Goal: Transaction & Acquisition: Download file/media

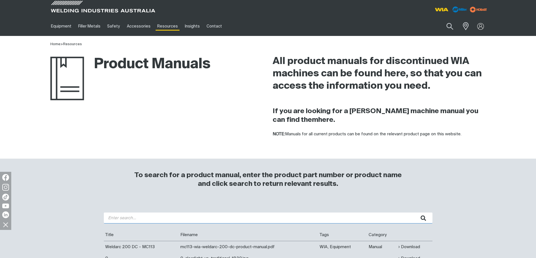
click at [146, 216] on input "search" at bounding box center [268, 218] width 328 height 11
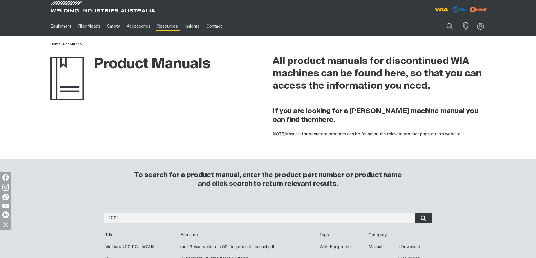
click at [425, 218] on icon "submit" at bounding box center [422, 219] width 5 height 6
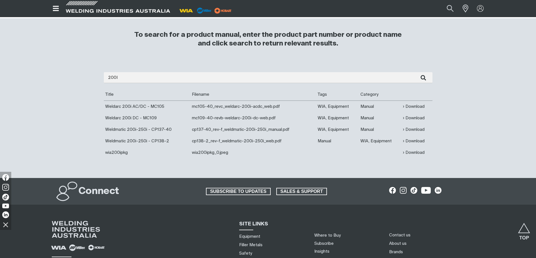
scroll to position [84, 0]
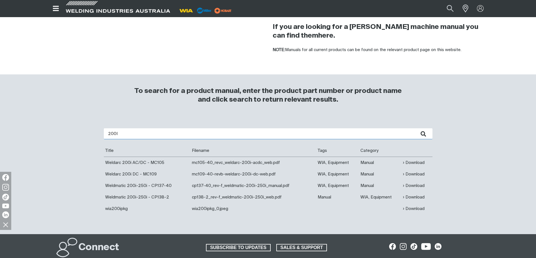
click at [107, 135] on input "200I" at bounding box center [268, 134] width 328 height 11
click at [414, 129] on button "submit" at bounding box center [423, 134] width 18 height 11
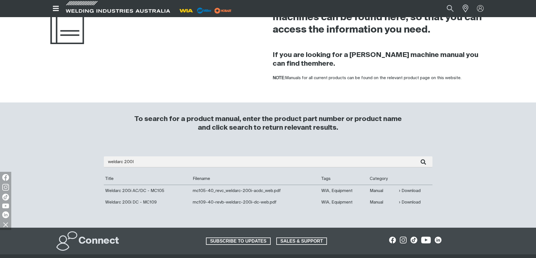
scroll to position [84, 0]
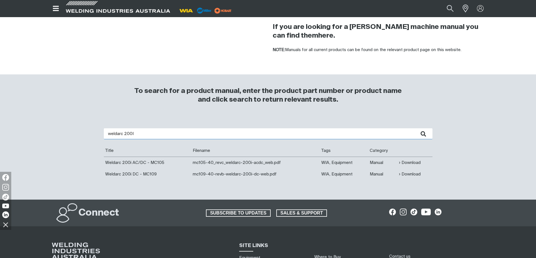
click at [154, 138] on input "weldarc 200I" at bounding box center [268, 134] width 328 height 11
type input "weldarc 200"
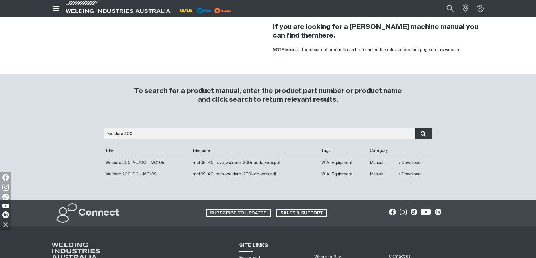
click at [424, 132] on icon "submit" at bounding box center [422, 134] width 5 height 6
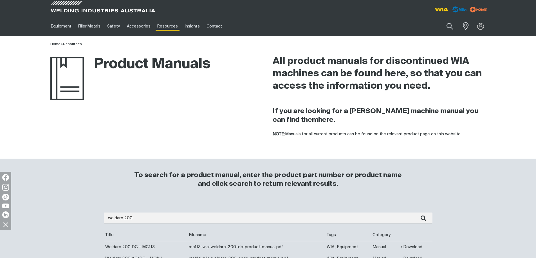
scroll to position [56, 0]
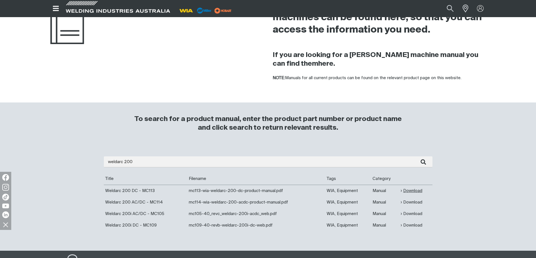
click at [411, 191] on link "Download" at bounding box center [411, 191] width 22 height 6
click at [413, 191] on link "Download" at bounding box center [411, 191] width 22 height 6
